Goal: Task Accomplishment & Management: Manage account settings

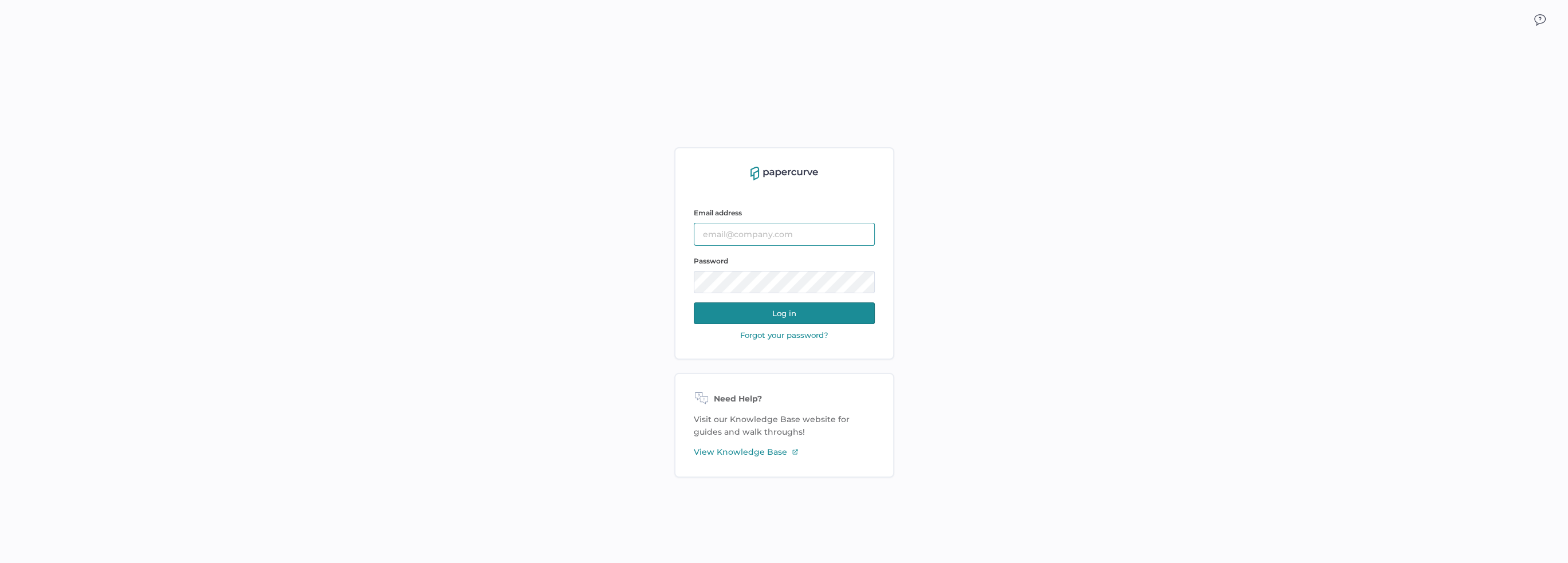
click at [778, 238] on input "text" at bounding box center [785, 234] width 181 height 23
type input "lee.fulford@fresenius-kabi.com"
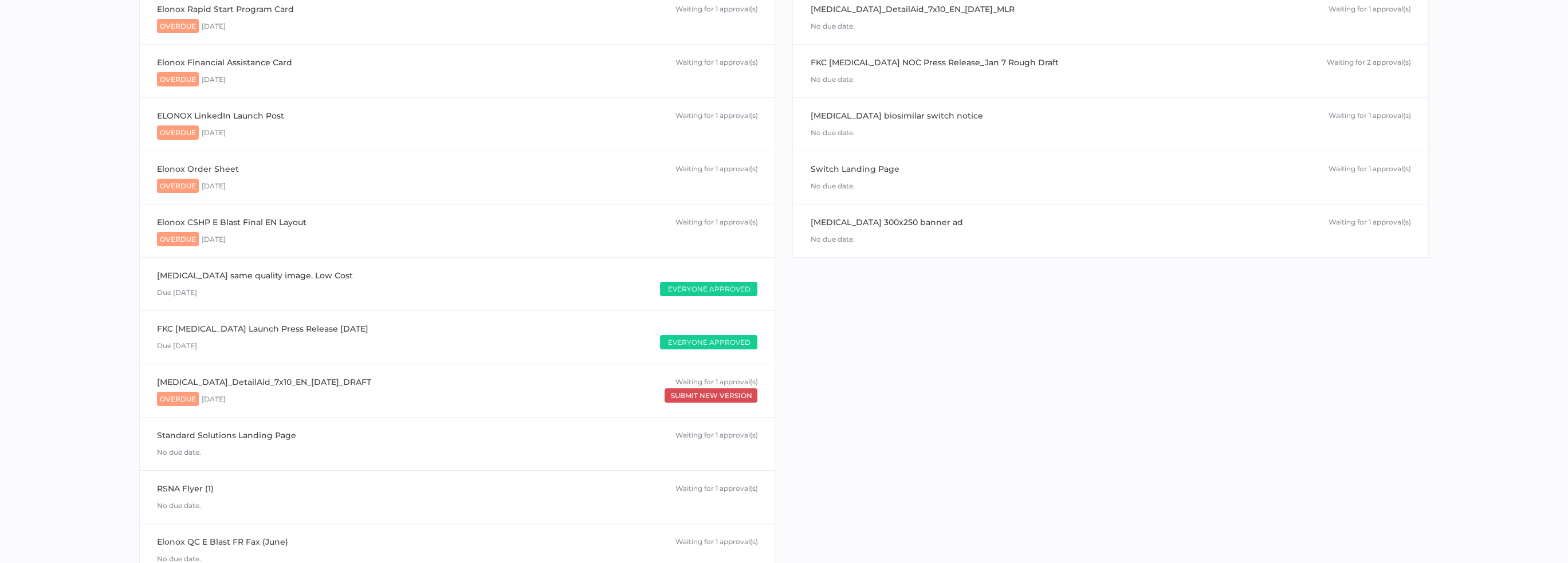
scroll to position [286, 0]
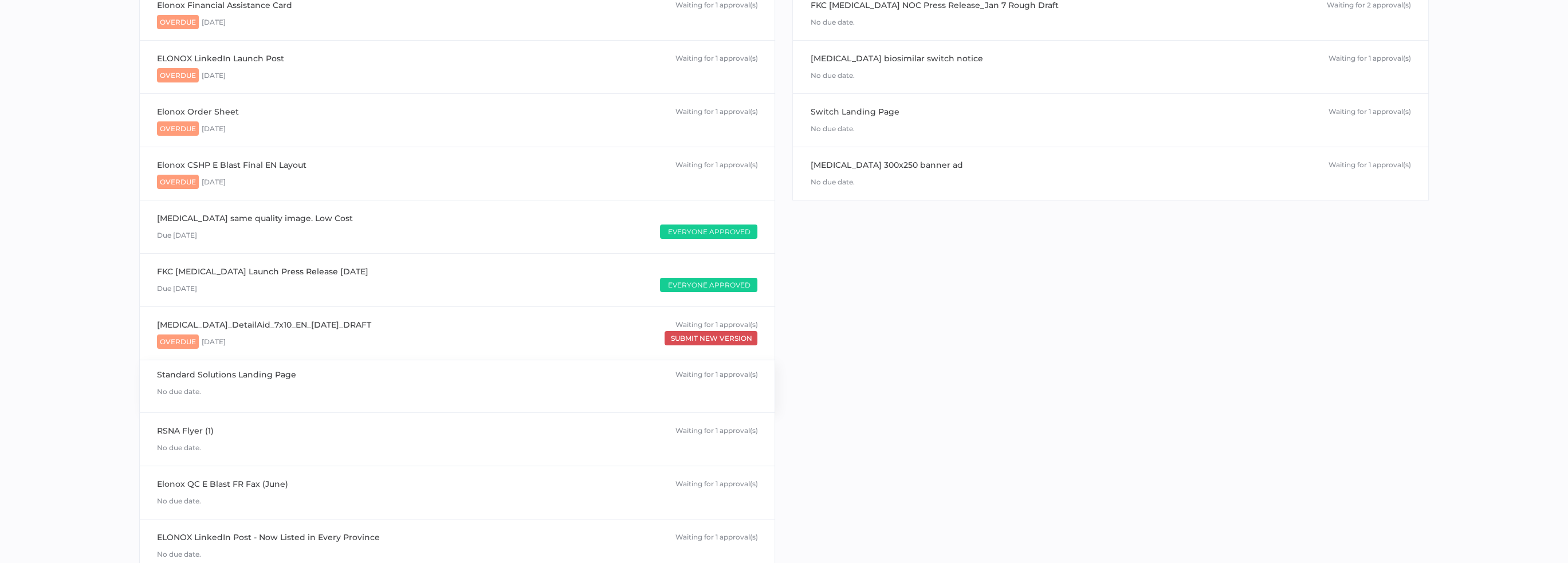
click at [222, 382] on div "No due date." at bounding box center [457, 390] width 601 height 18
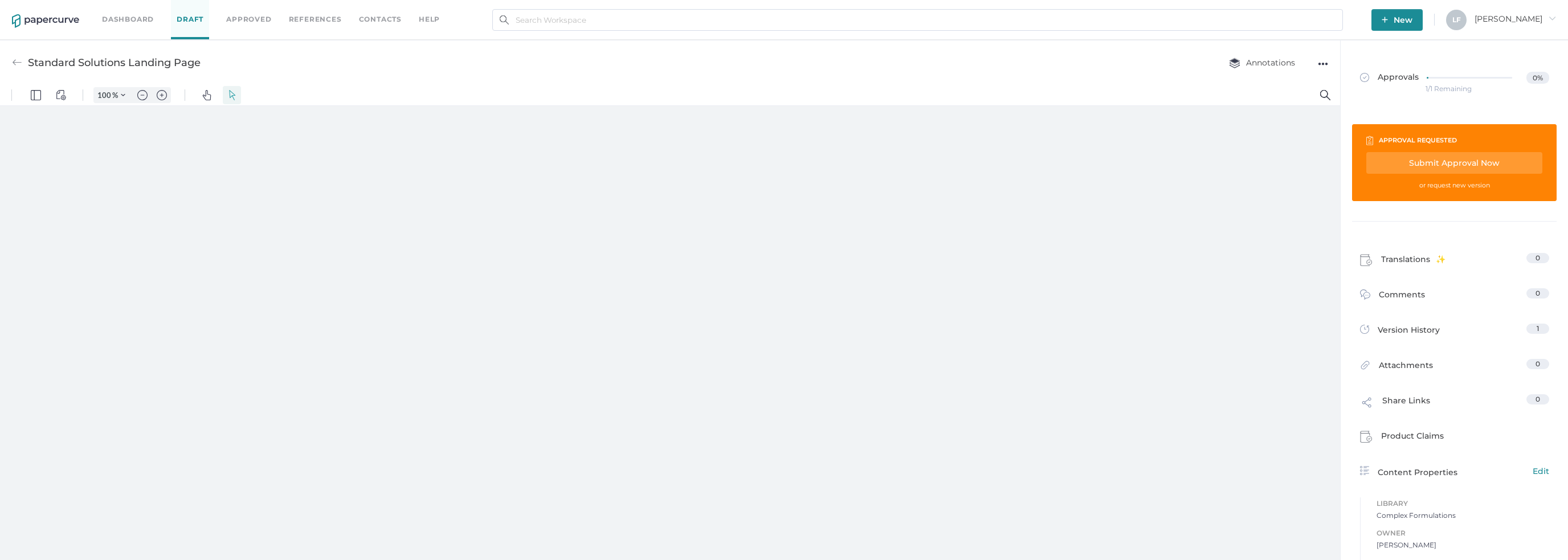
type input "86"
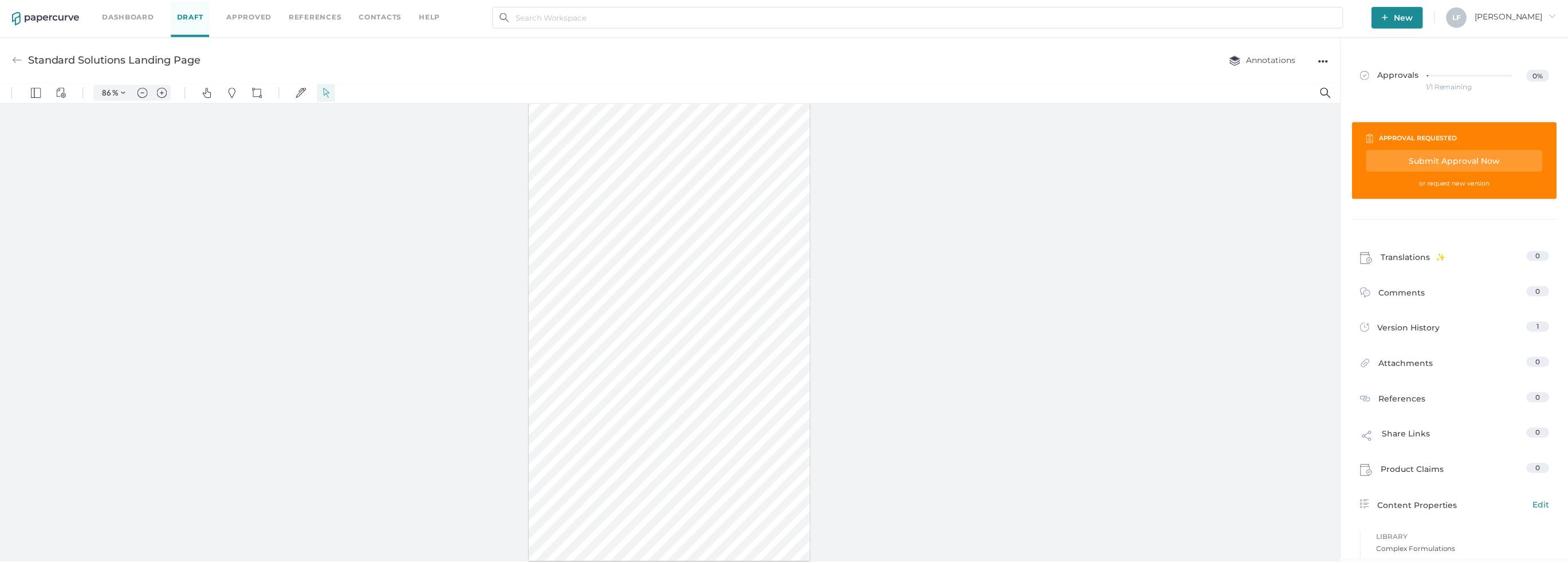
scroll to position [4, 0]
click at [753, 354] on div at bounding box center [673, 320] width 283 height 486
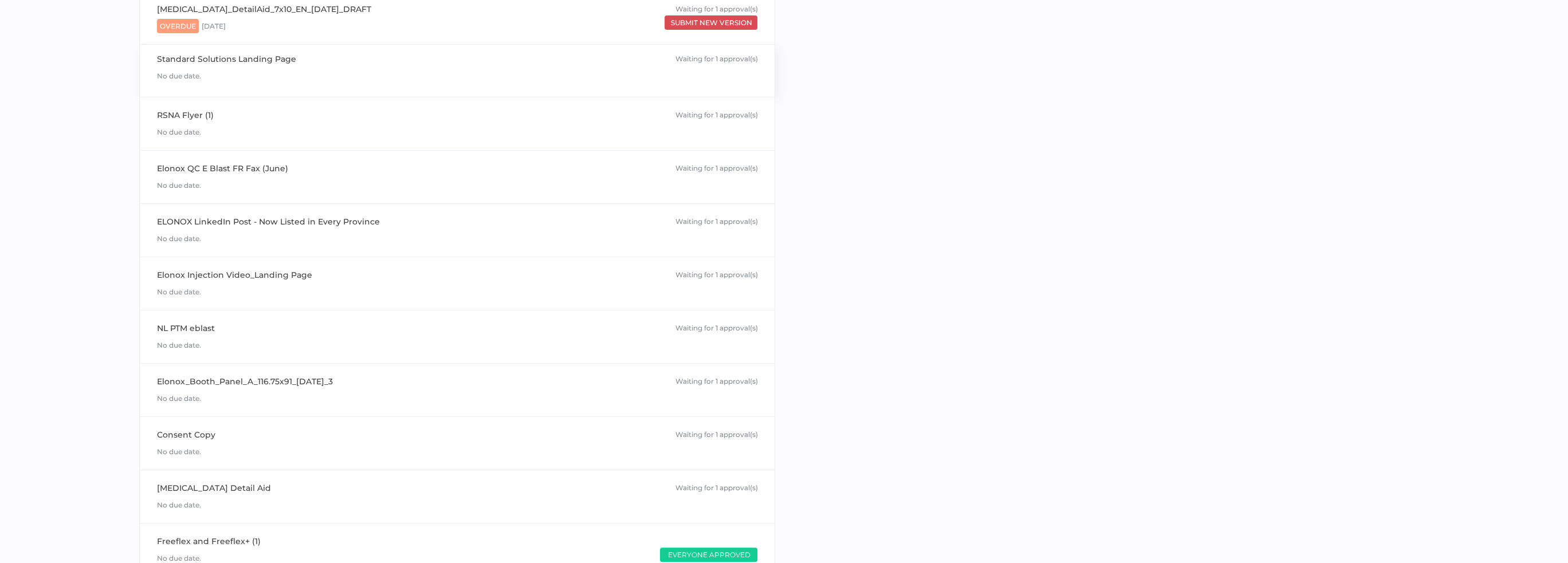
scroll to position [628, 0]
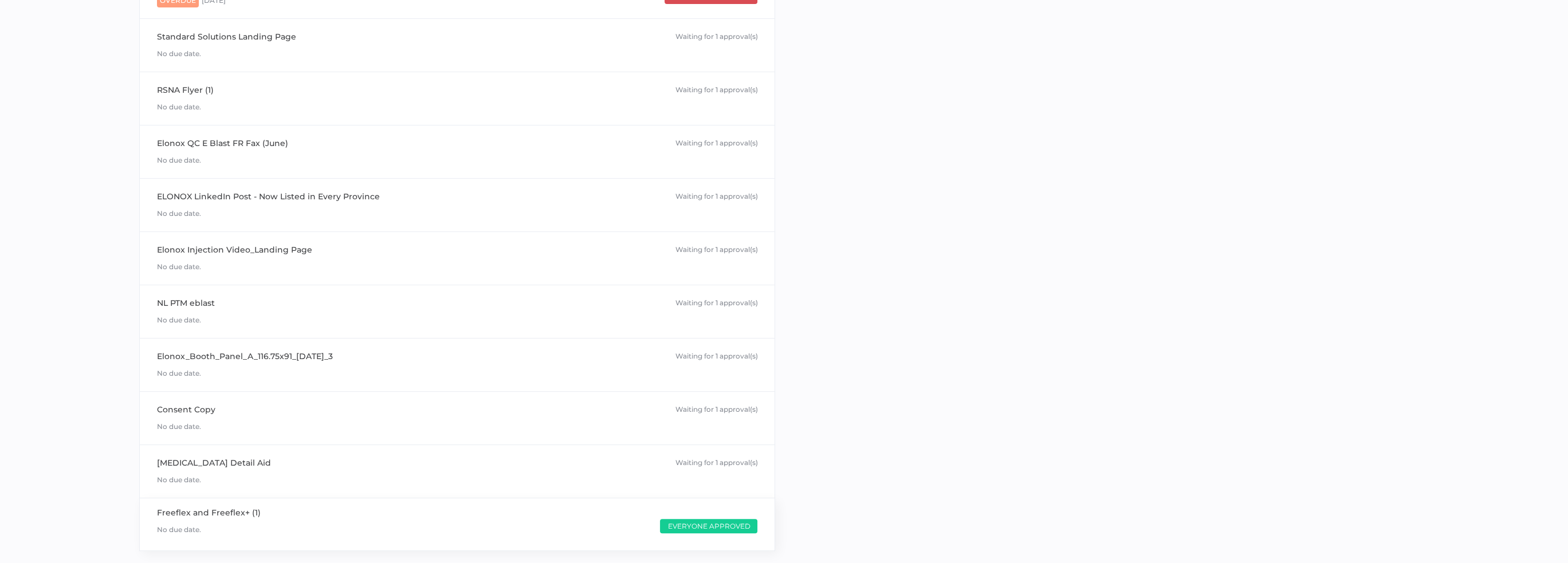
click at [231, 520] on div "No due date. Everyone Approved" at bounding box center [457, 528] width 601 height 18
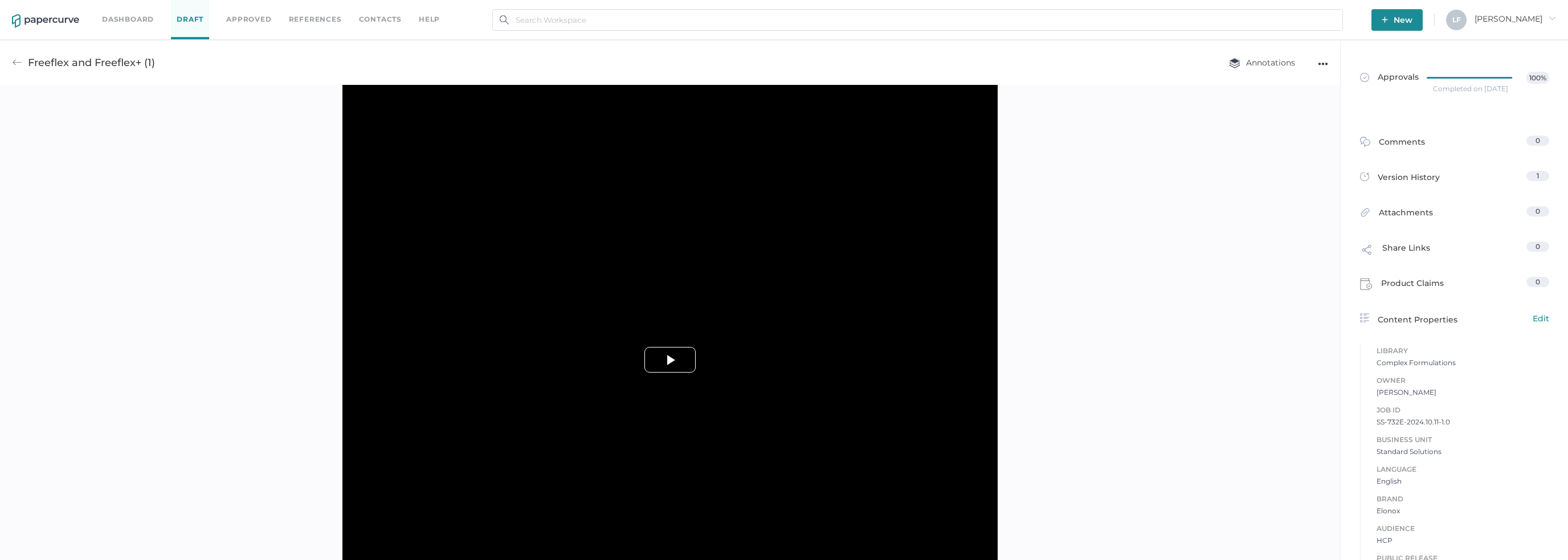
click at [670, 359] on span "Video Player" at bounding box center [670, 359] width 0 height 0
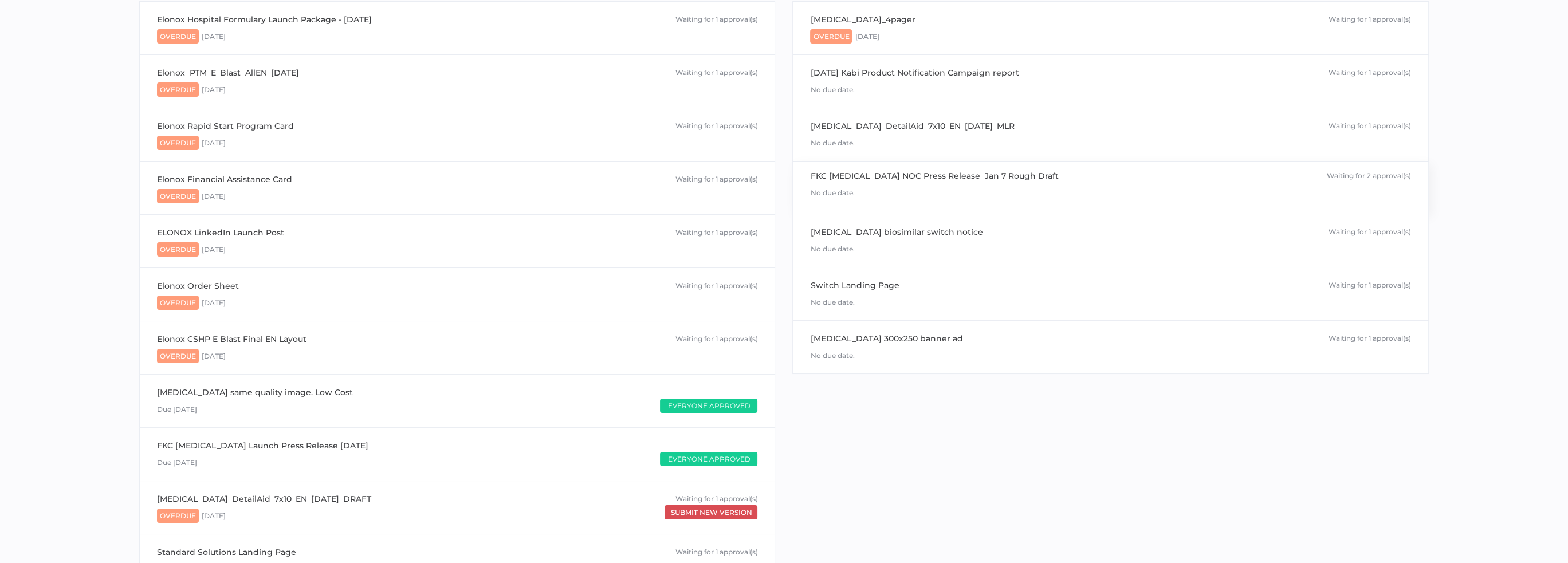
scroll to position [55, 0]
